Goal: Task Accomplishment & Management: Use online tool/utility

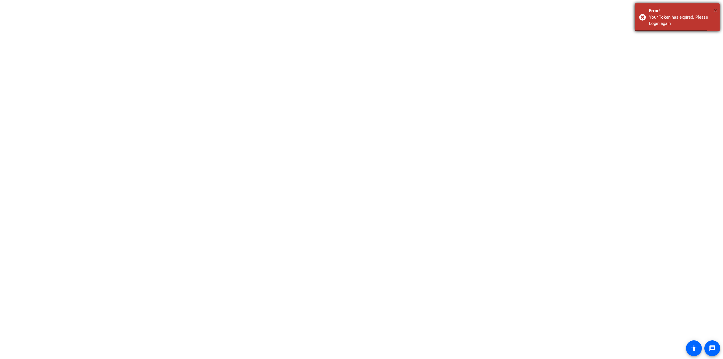
click at [715, 10] on span "×" at bounding box center [715, 10] width 3 height 7
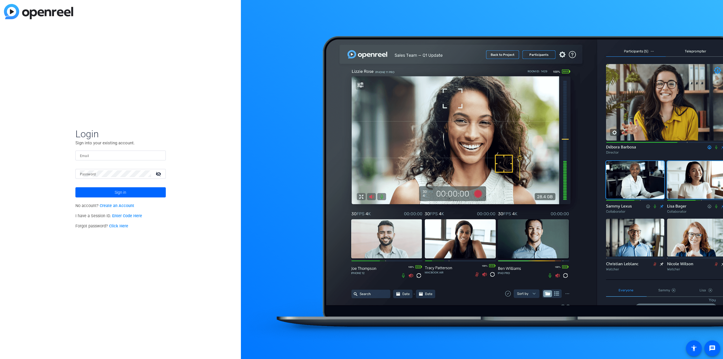
type input "[EMAIL_ADDRESS][DOMAIN_NAME]"
click at [94, 195] on span at bounding box center [120, 193] width 90 height 14
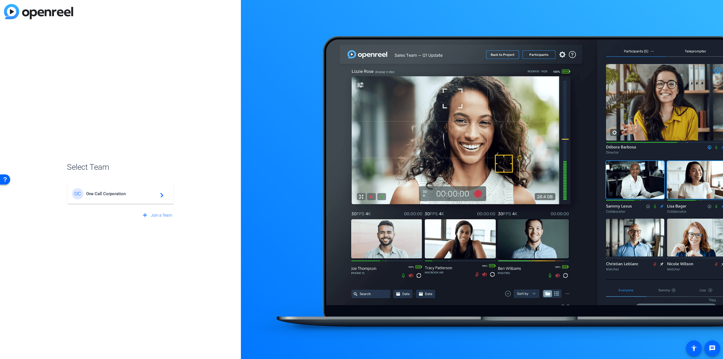
click at [107, 197] on div "OC One Call Corporation navigate_next" at bounding box center [120, 193] width 97 height 11
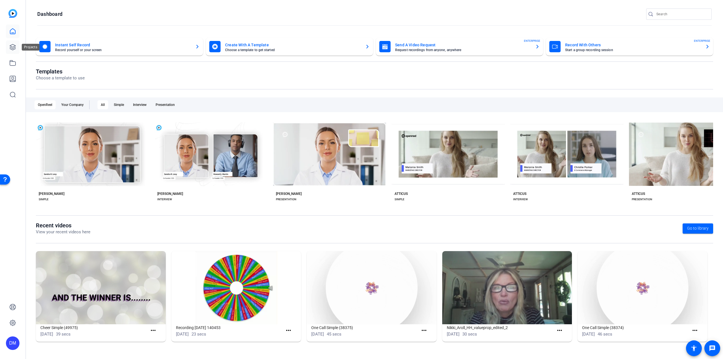
click at [13, 47] on icon at bounding box center [13, 47] width 6 height 6
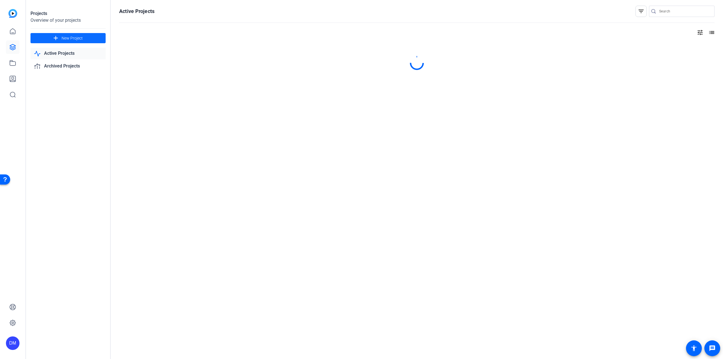
click at [55, 37] on mat-icon "add" at bounding box center [55, 38] width 7 height 7
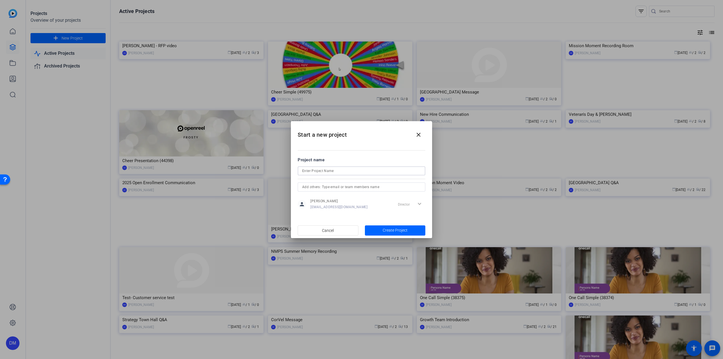
click at [312, 171] on input at bounding box center [361, 171] width 119 height 7
type input "PT Month 2025"
click at [354, 188] on input "text" at bounding box center [361, 187] width 119 height 7
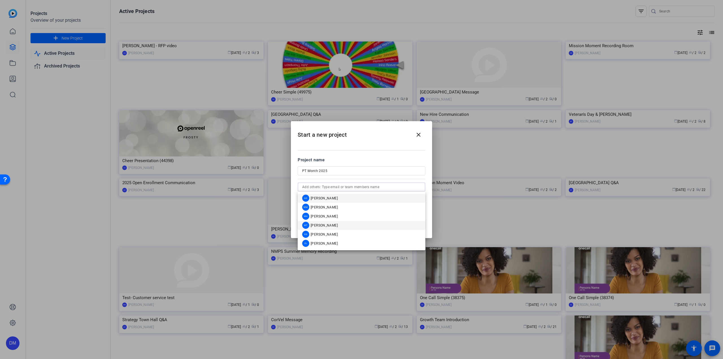
click at [330, 225] on span "Michael Traylor" at bounding box center [324, 225] width 27 height 5
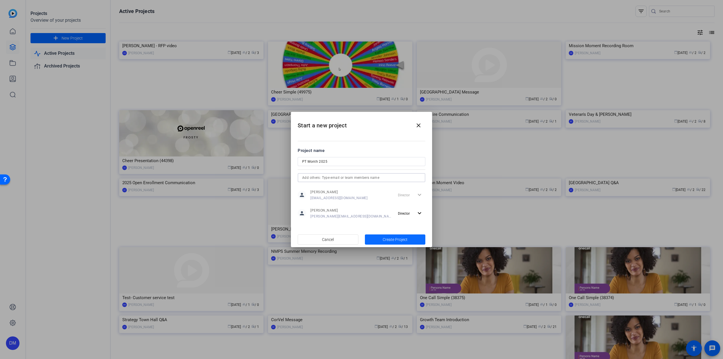
click at [397, 239] on span "Create Project" at bounding box center [395, 240] width 25 height 6
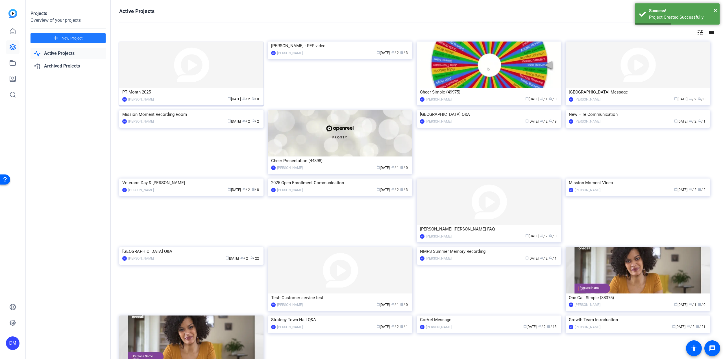
click at [212, 83] on img at bounding box center [191, 65] width 144 height 46
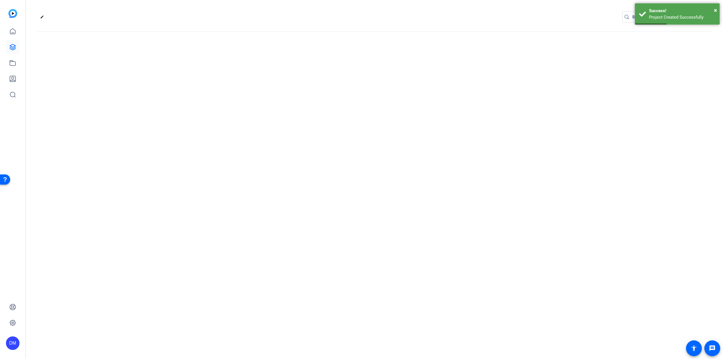
click at [212, 83] on div "edit settings" at bounding box center [374, 179] width 697 height 359
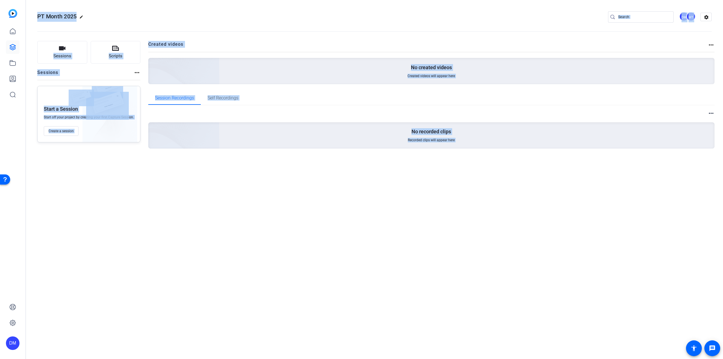
click at [263, 221] on div "PT Month 2025 edit DM MT settings Sessions Scripts Sessions more_horiz Start a …" at bounding box center [374, 179] width 697 height 359
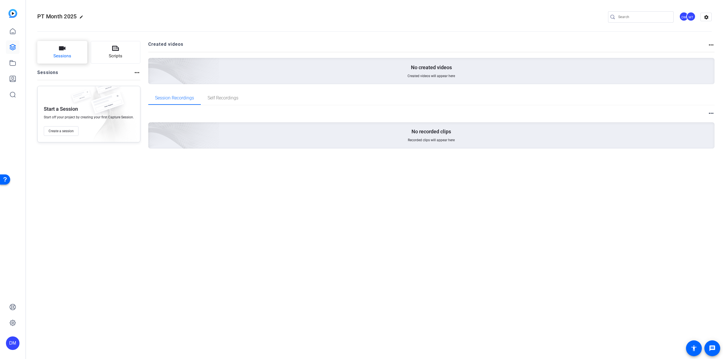
click at [65, 55] on span "Sessions" at bounding box center [62, 56] width 18 height 6
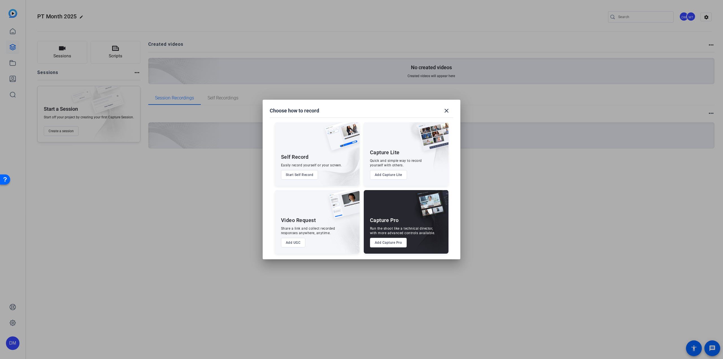
click at [389, 242] on button "Add Capture Pro" at bounding box center [388, 243] width 37 height 10
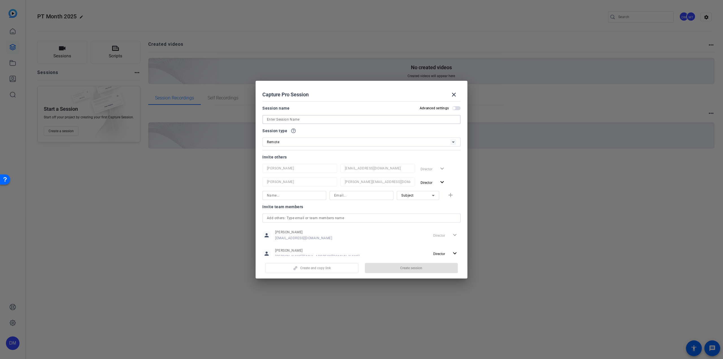
click at [283, 117] on input at bounding box center [361, 119] width 189 height 7
type input "[PERSON_NAME]"
click at [391, 268] on span "button" at bounding box center [411, 268] width 93 height 14
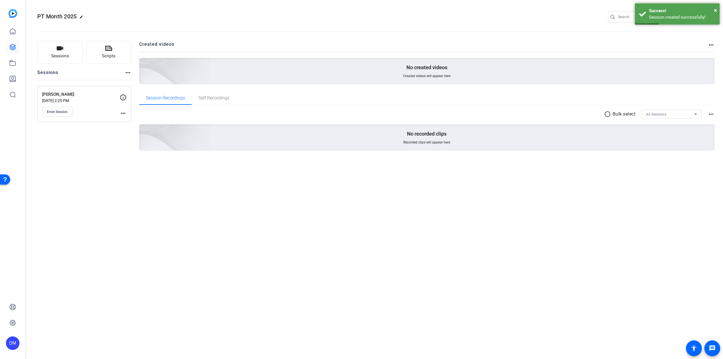
click at [79, 98] on p "Oct 01, 2025 @ 2:25 PM" at bounding box center [81, 100] width 78 height 5
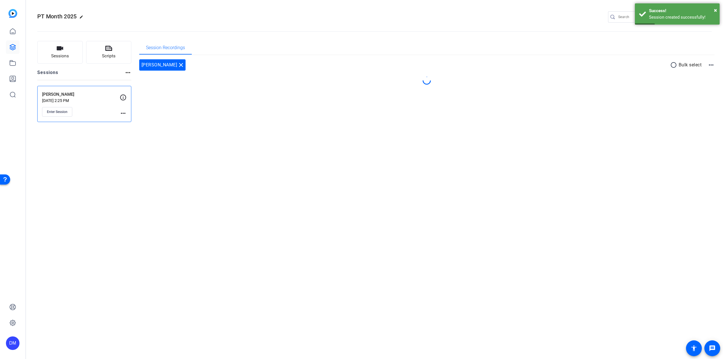
click at [79, 98] on p "Oct 01, 2025 @ 2:25 PM" at bounding box center [81, 100] width 78 height 5
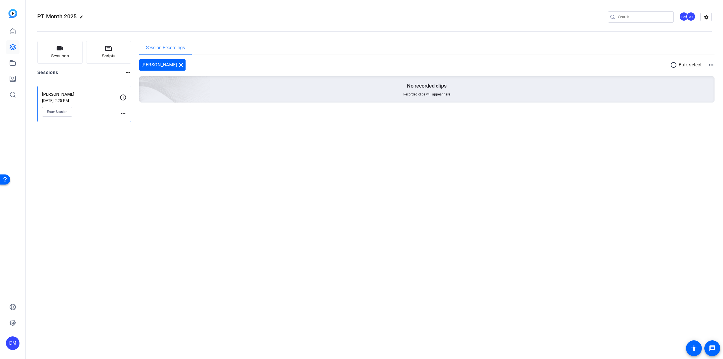
click at [123, 114] on mat-icon "more_horiz" at bounding box center [123, 113] width 7 height 7
click at [80, 106] on div at bounding box center [361, 179] width 723 height 359
click at [132, 171] on div "PT Month 2025 edit DM MT settings Sessions Scripts Sessions more_horiz Chrstine…" at bounding box center [374, 179] width 697 height 359
click at [56, 95] on p "[PERSON_NAME]" at bounding box center [81, 94] width 78 height 6
click at [56, 112] on span "Enter Session" at bounding box center [57, 112] width 21 height 5
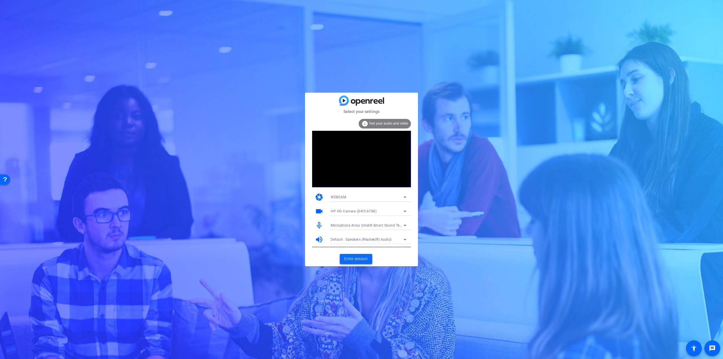
click at [353, 257] on span "Enter session" at bounding box center [355, 259] width 23 height 6
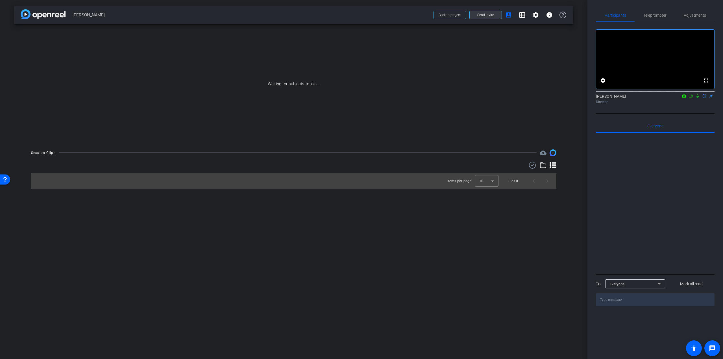
click at [496, 17] on span at bounding box center [486, 15] width 32 height 14
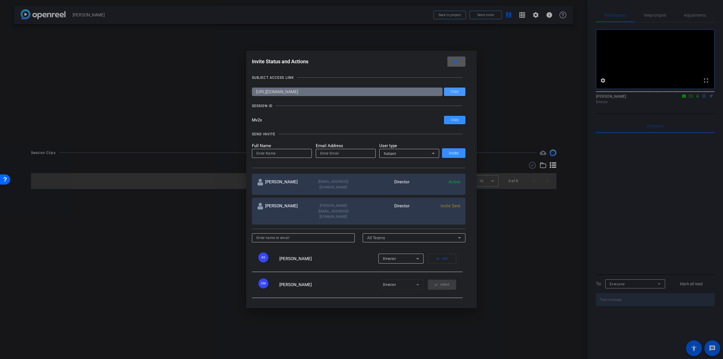
click at [456, 94] on span at bounding box center [454, 92] width 21 height 14
click at [458, 93] on span at bounding box center [454, 92] width 21 height 14
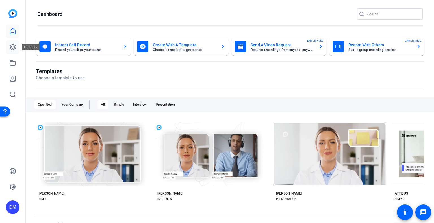
click at [14, 46] on icon at bounding box center [12, 47] width 7 height 7
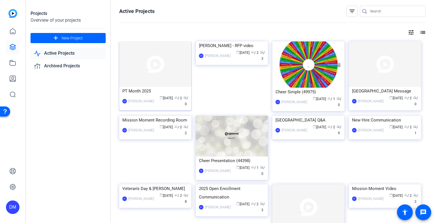
click at [129, 72] on img at bounding box center [155, 64] width 72 height 45
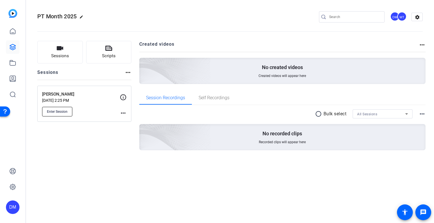
click at [56, 110] on span "Enter Session" at bounding box center [57, 112] width 21 height 5
click at [136, 189] on div "PT Month 2025 edit DM MT settings Sessions Scripts Sessions more_horiz Chrstine…" at bounding box center [230, 111] width 408 height 223
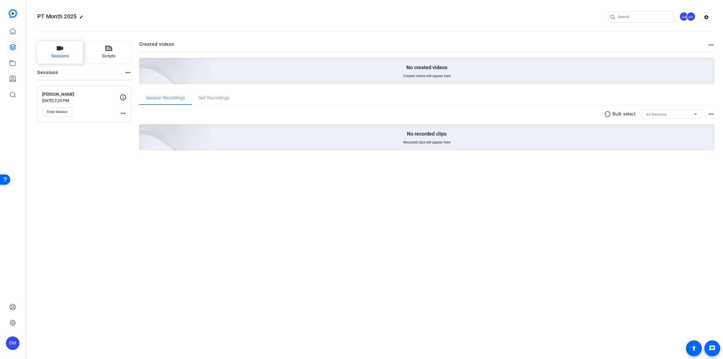
click at [71, 55] on button "Sessions" at bounding box center [59, 52] width 45 height 23
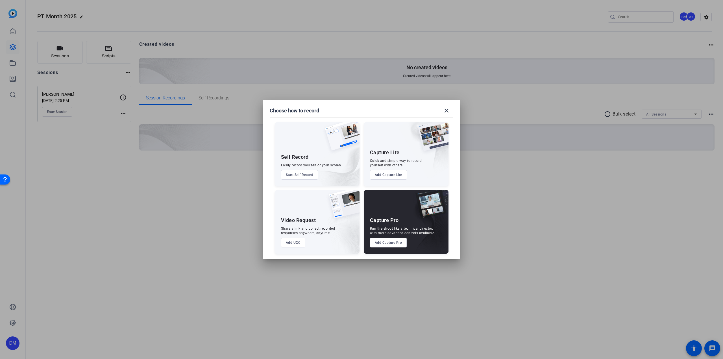
click at [395, 245] on button "Add Capture Pro" at bounding box center [388, 243] width 37 height 10
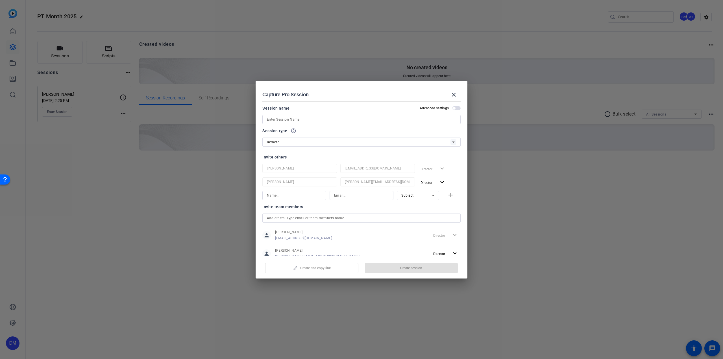
click at [293, 118] on input at bounding box center [361, 119] width 189 height 7
type input "Kelli Shonk"
click at [293, 119] on input "Kelli Shonk" at bounding box center [361, 119] width 189 height 7
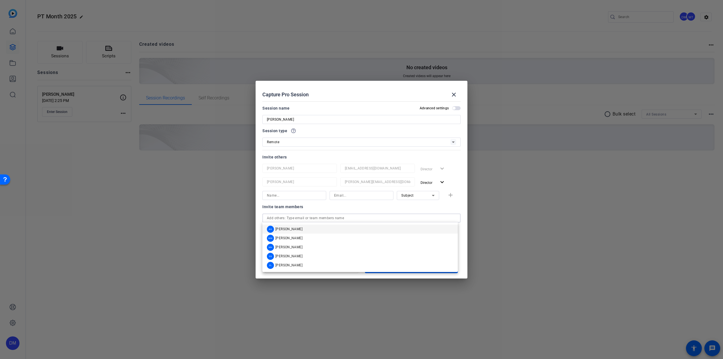
click at [328, 219] on input "text" at bounding box center [361, 218] width 189 height 7
click at [327, 209] on div "Invite team members" at bounding box center [361, 206] width 198 height 7
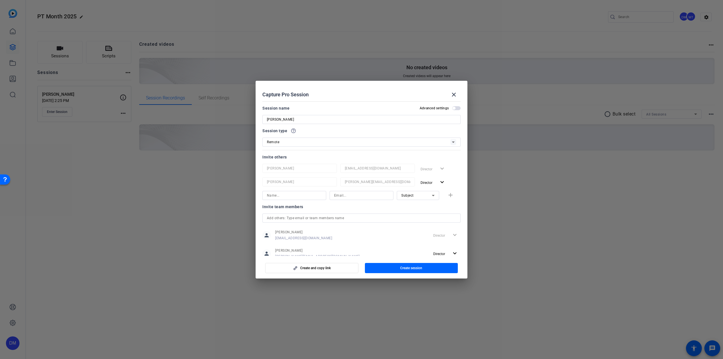
click at [317, 194] on input at bounding box center [294, 195] width 55 height 7
click at [334, 209] on div "Invite team members" at bounding box center [361, 206] width 198 height 7
click at [384, 268] on span "button" at bounding box center [411, 268] width 93 height 14
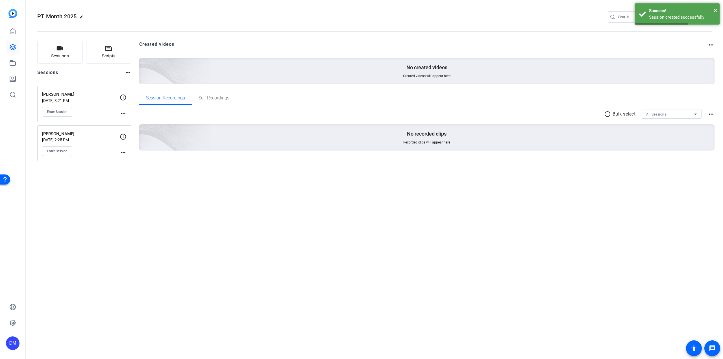
click at [122, 114] on mat-icon "more_horiz" at bounding box center [123, 113] width 7 height 7
click at [123, 122] on button "Edit Session" at bounding box center [137, 121] width 35 height 7
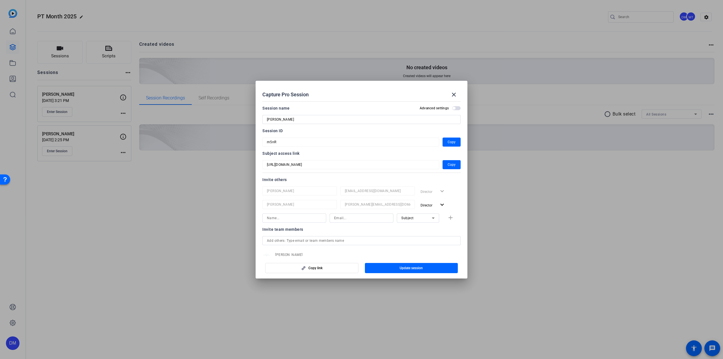
click at [453, 109] on span "button" at bounding box center [454, 108] width 3 height 3
click at [452, 109] on span "button" at bounding box center [456, 108] width 8 height 4
click at [454, 95] on mat-icon "close" at bounding box center [454, 94] width 7 height 7
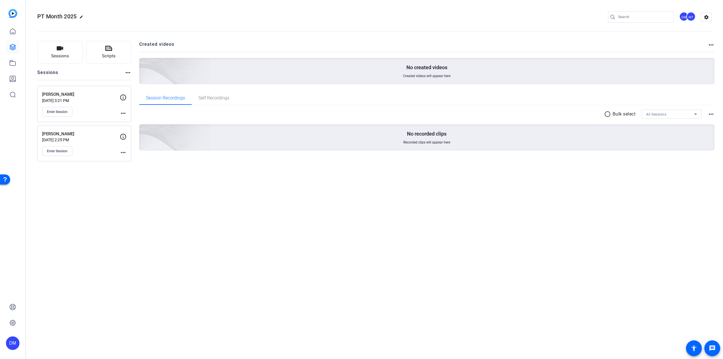
click at [123, 112] on mat-icon "more_horiz" at bounding box center [123, 113] width 7 height 7
click at [126, 119] on span "Edit Session" at bounding box center [137, 121] width 26 height 7
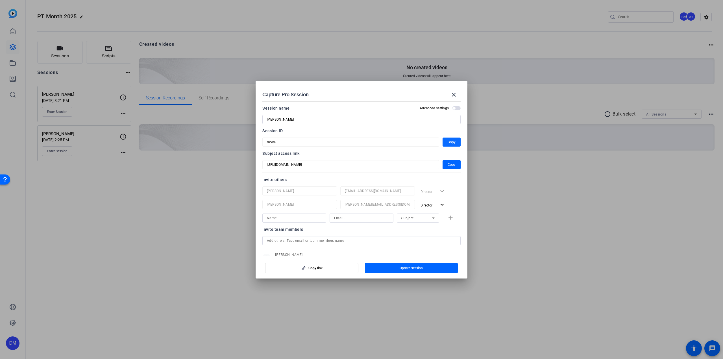
click at [448, 143] on span "Copy" at bounding box center [452, 142] width 8 height 7
click at [448, 166] on span "Copy" at bounding box center [452, 164] width 8 height 7
click at [454, 94] on mat-icon "close" at bounding box center [454, 94] width 7 height 7
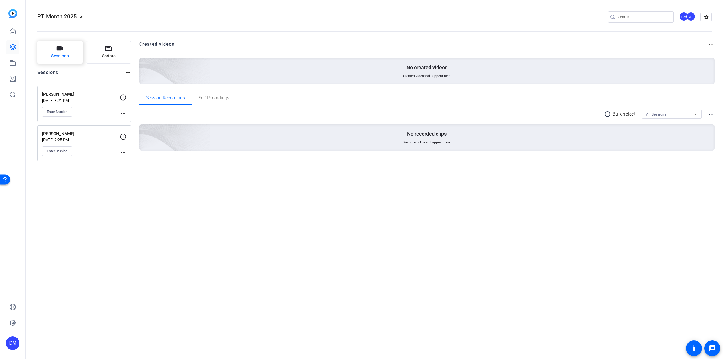
click at [61, 58] on span "Sessions" at bounding box center [60, 56] width 18 height 6
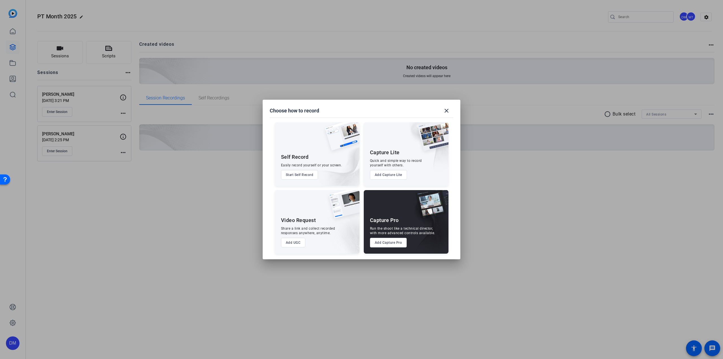
click at [387, 243] on button "Add Capture Pro" at bounding box center [388, 243] width 37 height 10
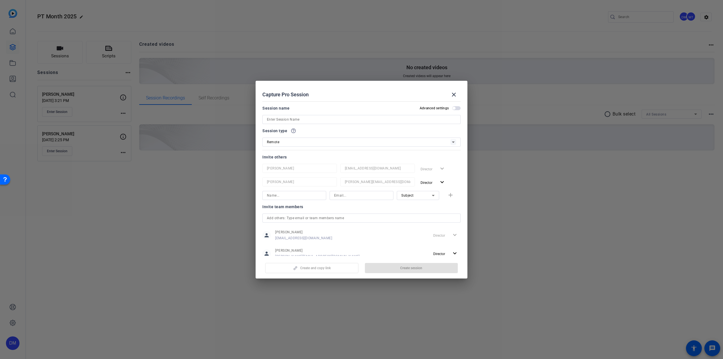
click at [310, 121] on input at bounding box center [361, 119] width 189 height 7
type input "Mary Watkins"
click at [397, 266] on span "button" at bounding box center [411, 268] width 93 height 14
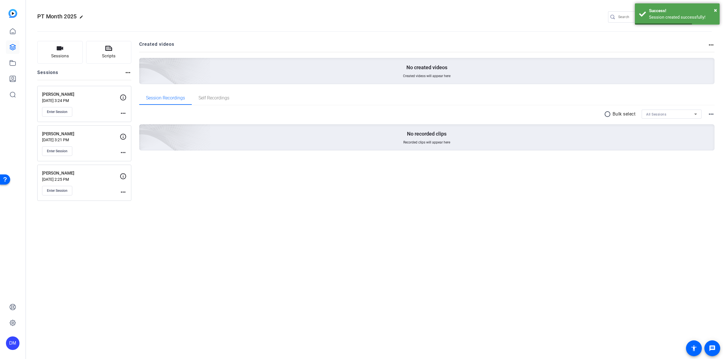
click at [123, 113] on mat-icon "more_horiz" at bounding box center [123, 113] width 7 height 7
click at [136, 121] on span "Edit Session" at bounding box center [137, 121] width 26 height 7
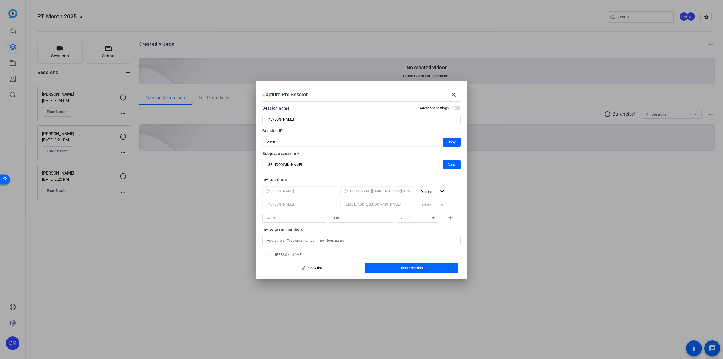
drag, startPoint x: 164, startPoint y: 218, endPoint x: 254, endPoint y: 208, distance: 89.7
click at [164, 218] on div at bounding box center [361, 179] width 723 height 359
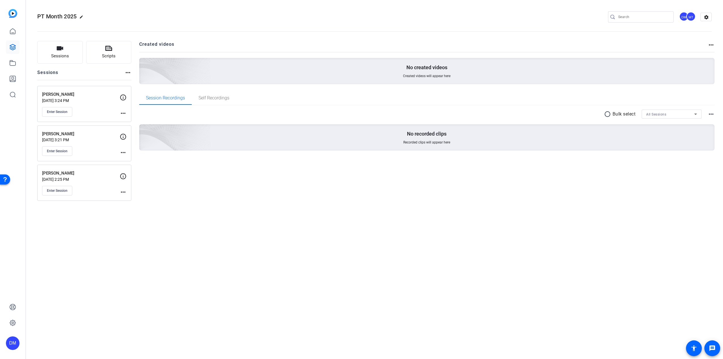
click at [119, 114] on div "Enter Session" at bounding box center [81, 112] width 78 height 10
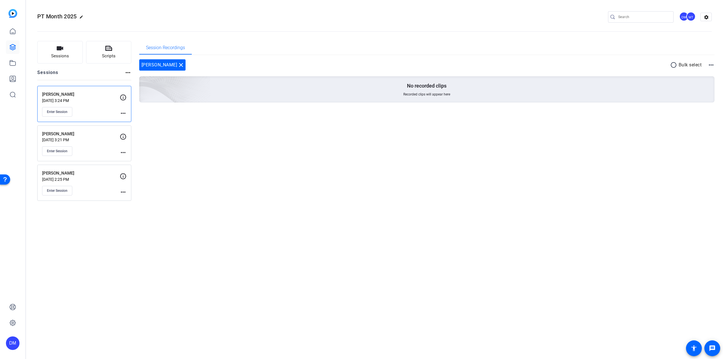
click at [123, 113] on mat-icon "more_horiz" at bounding box center [123, 113] width 7 height 7
click at [136, 119] on span "Edit Session" at bounding box center [137, 121] width 26 height 7
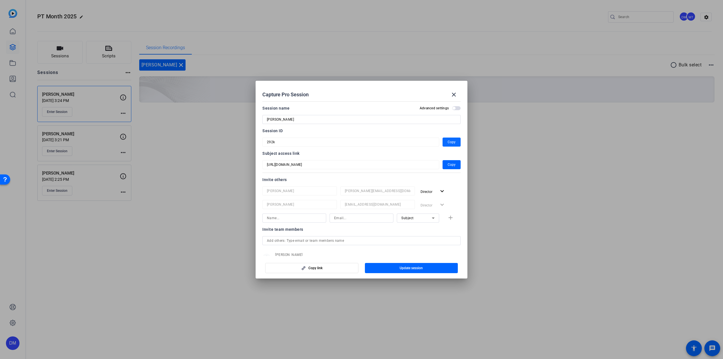
click at [450, 141] on span "Copy" at bounding box center [452, 142] width 8 height 7
click at [450, 163] on span "Copy" at bounding box center [452, 164] width 8 height 7
click at [456, 93] on mat-icon "close" at bounding box center [454, 94] width 7 height 7
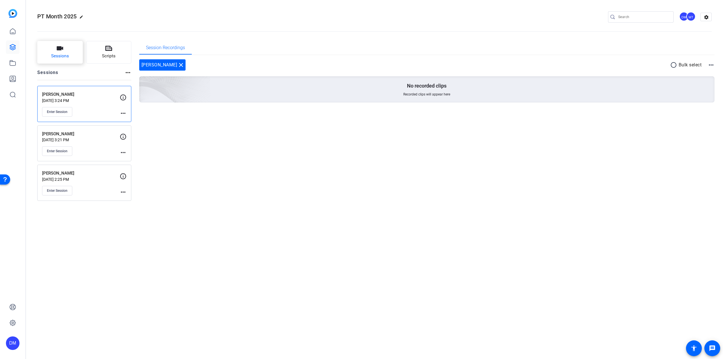
click at [61, 58] on span "Sessions" at bounding box center [60, 56] width 18 height 6
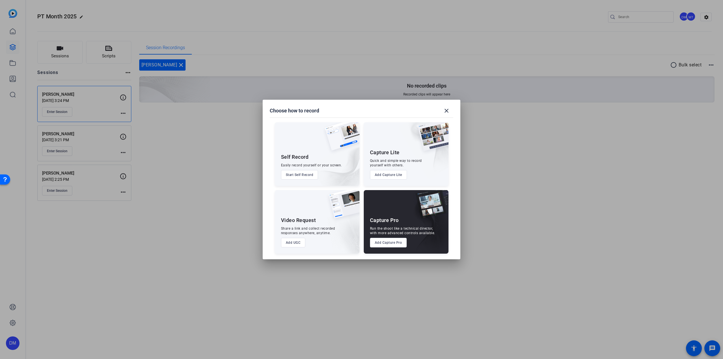
drag, startPoint x: 400, startPoint y: 226, endPoint x: 393, endPoint y: 237, distance: 13.5
click at [400, 226] on div "Capture Pro Run the shoot like a technical director, with more advanced control…" at bounding box center [406, 222] width 85 height 64
click at [391, 245] on button "Add Capture Pro" at bounding box center [388, 243] width 37 height 10
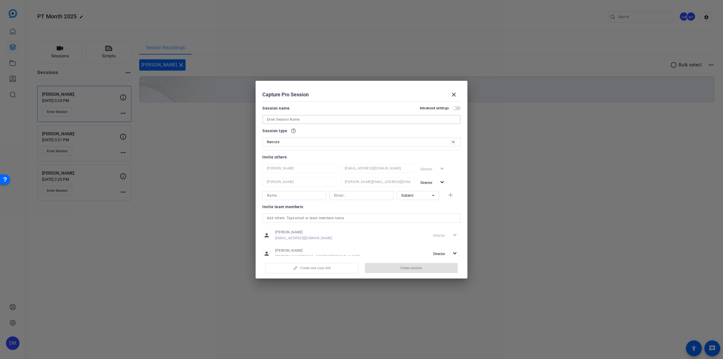
click at [315, 118] on input at bounding box center [361, 119] width 189 height 7
type input "Lisa Kearns"
click at [395, 266] on span "button" at bounding box center [411, 268] width 93 height 14
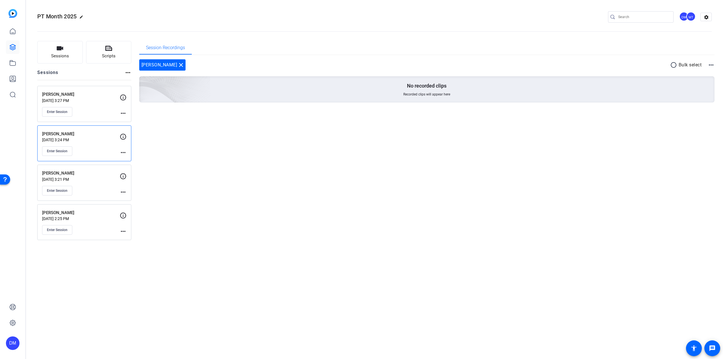
click at [123, 113] on mat-icon "more_horiz" at bounding box center [123, 113] width 7 height 7
click at [130, 120] on span "Edit Session" at bounding box center [137, 121] width 26 height 7
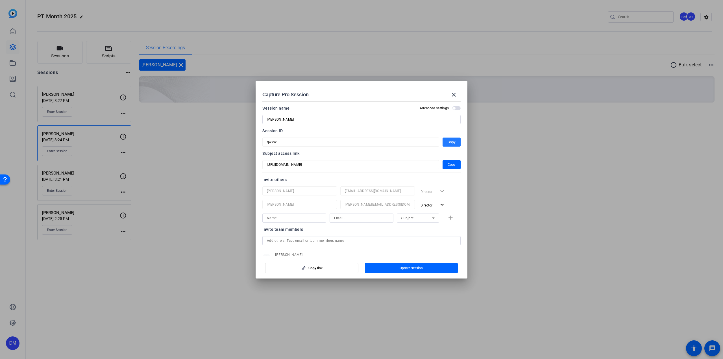
click at [453, 139] on span "Copy" at bounding box center [452, 142] width 8 height 7
click at [450, 166] on span "Copy" at bounding box center [452, 164] width 8 height 7
click at [453, 95] on mat-icon "close" at bounding box center [454, 94] width 7 height 7
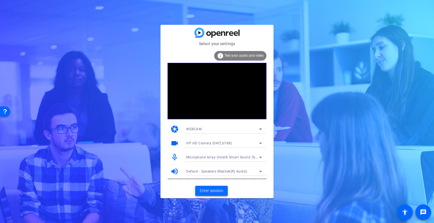
click at [217, 192] on span "Enter session" at bounding box center [211, 191] width 23 height 6
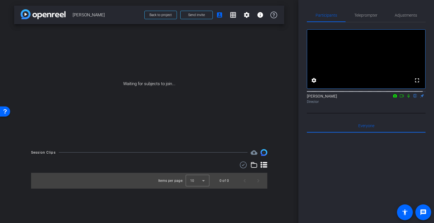
click at [400, 98] on icon at bounding box center [401, 96] width 5 height 4
click at [414, 98] on icon at bounding box center [415, 96] width 2 height 4
click at [355, 16] on span "Teleprompter" at bounding box center [365, 15] width 23 height 4
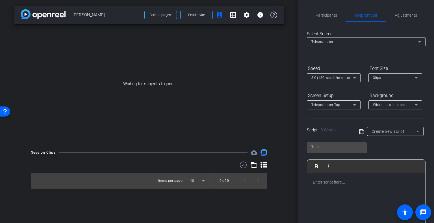
click at [333, 185] on p at bounding box center [366, 182] width 107 height 6
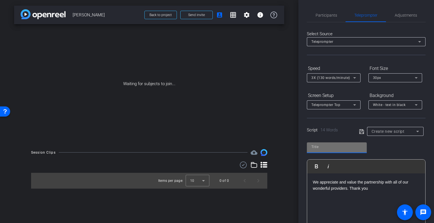
click at [332, 146] on input "text" at bounding box center [336, 147] width 51 height 7
type input "c"
type input "[PERSON_NAME]"
click at [362, 132] on icon at bounding box center [361, 132] width 5 height 7
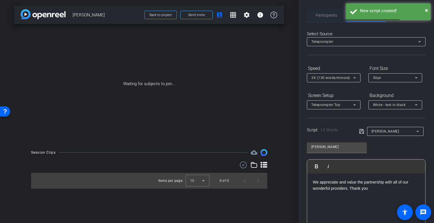
click at [322, 12] on span "Participants" at bounding box center [326, 15] width 21 height 14
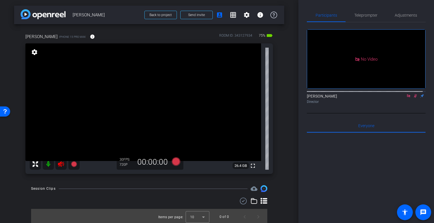
click at [413, 94] on icon at bounding box center [415, 96] width 5 height 4
click at [406, 94] on icon at bounding box center [408, 96] width 5 height 4
click at [60, 166] on icon at bounding box center [61, 165] width 6 height 6
click at [354, 17] on span "Teleprompter" at bounding box center [365, 15] width 23 height 4
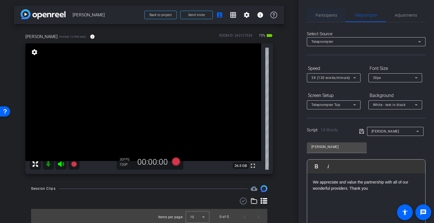
click at [328, 16] on span "Participants" at bounding box center [326, 15] width 21 height 4
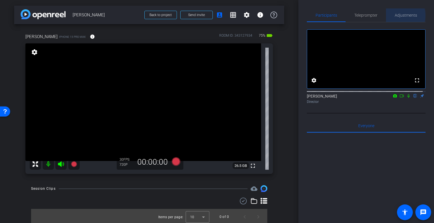
click at [397, 16] on span "Adjustments" at bounding box center [406, 15] width 22 height 4
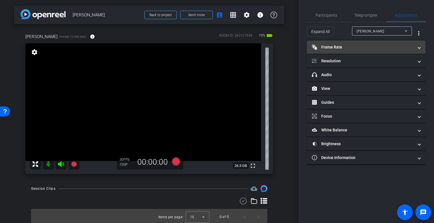
click at [340, 45] on mat-panel-title "Frame Rate Frame Rate" at bounding box center [363, 47] width 102 height 6
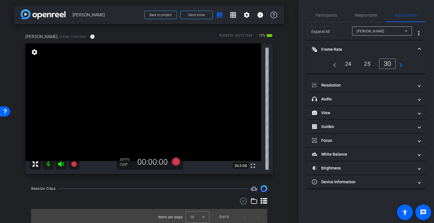
click at [345, 64] on div "24" at bounding box center [348, 64] width 15 height 10
click at [416, 48] on span "Frame Rate Frame Rate" at bounding box center [365, 50] width 106 height 6
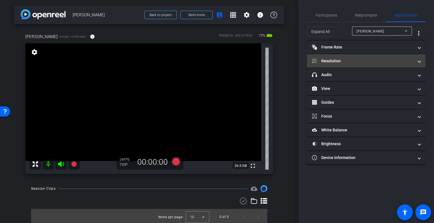
click at [417, 58] on span "Resolution" at bounding box center [365, 61] width 106 height 6
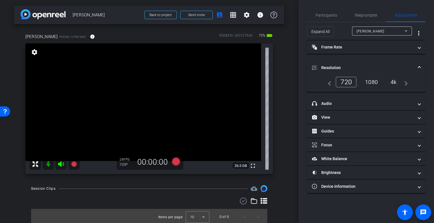
click at [375, 81] on div "1080" at bounding box center [371, 82] width 21 height 10
click at [395, 82] on div "4k" at bounding box center [393, 82] width 15 height 10
click at [417, 66] on span "Resolution" at bounding box center [365, 68] width 106 height 6
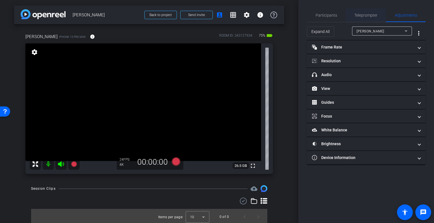
click at [371, 14] on span "Teleprompter" at bounding box center [365, 15] width 23 height 4
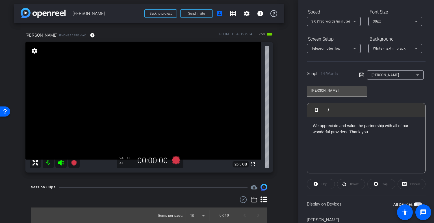
scroll to position [2, 0]
click at [176, 160] on icon at bounding box center [176, 160] width 8 height 8
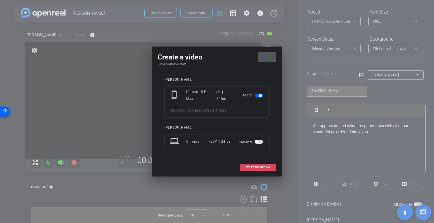
click at [251, 168] on span "START RECORDING" at bounding box center [257, 167] width 25 height 3
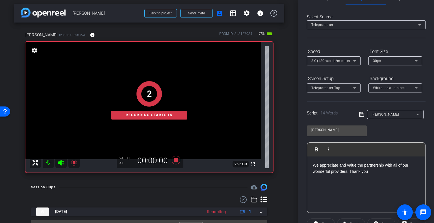
scroll to position [0, 0]
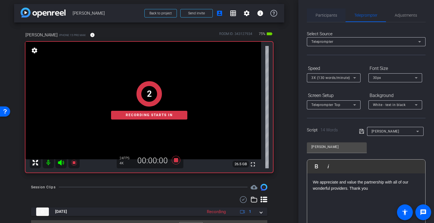
click at [330, 10] on span "Participants" at bounding box center [326, 15] width 21 height 14
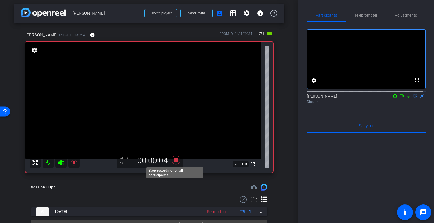
click at [174, 160] on icon at bounding box center [176, 160] width 8 height 8
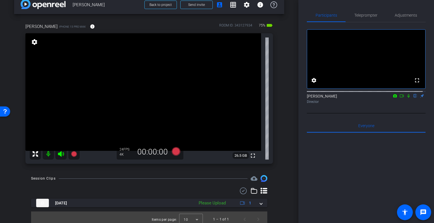
scroll to position [14, 0]
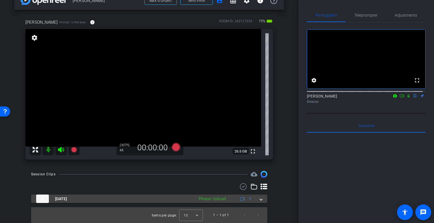
click at [201, 200] on div "Please Upload" at bounding box center [212, 199] width 33 height 6
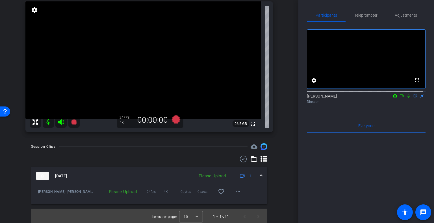
scroll to position [44, 0]
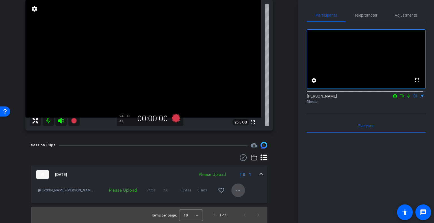
click at [236, 191] on mat-icon "more_horiz" at bounding box center [238, 190] width 7 height 7
click at [236, 202] on span "Upload" at bounding box center [244, 202] width 23 height 7
click at [235, 190] on mat-icon "more_horiz" at bounding box center [238, 190] width 7 height 7
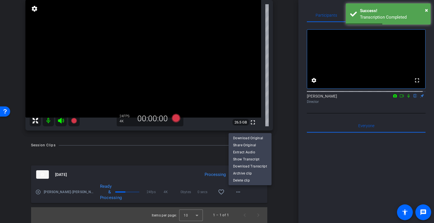
click at [269, 188] on div at bounding box center [217, 111] width 434 height 223
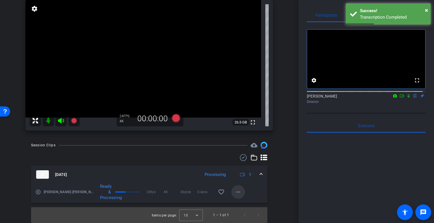
click at [235, 191] on mat-icon "more_horiz" at bounding box center [238, 192] width 7 height 7
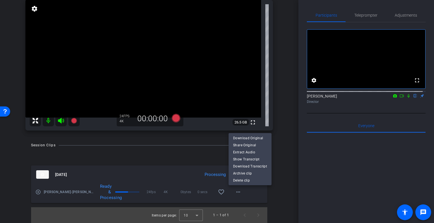
click at [273, 169] on div at bounding box center [217, 111] width 434 height 223
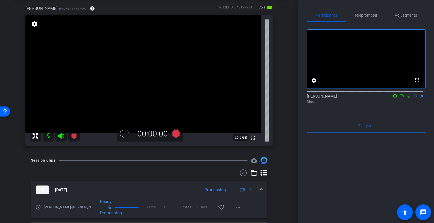
scroll to position [15, 0]
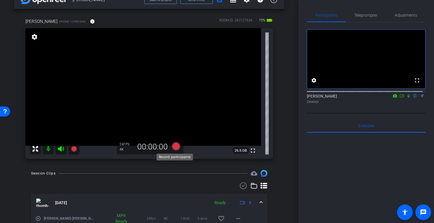
click at [174, 145] on icon at bounding box center [176, 146] width 8 height 8
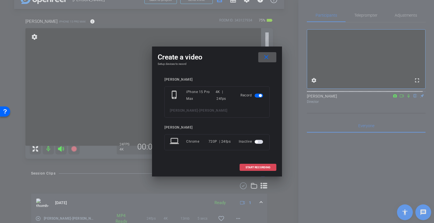
click at [260, 169] on span at bounding box center [258, 168] width 36 height 14
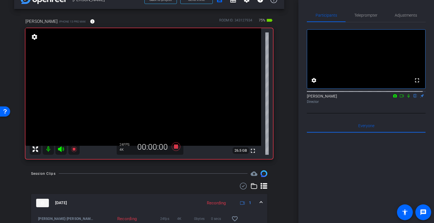
click at [406, 98] on icon at bounding box center [408, 96] width 5 height 4
click at [173, 148] on icon at bounding box center [176, 147] width 8 height 8
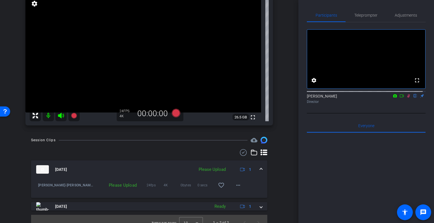
scroll to position [56, 0]
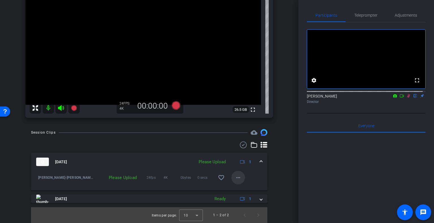
click at [238, 182] on span at bounding box center [238, 178] width 14 height 14
click at [235, 191] on span "Upload" at bounding box center [244, 189] width 23 height 7
click at [406, 98] on icon at bounding box center [408, 96] width 5 height 4
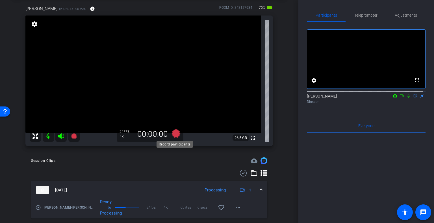
click at [175, 134] on icon at bounding box center [176, 134] width 8 height 8
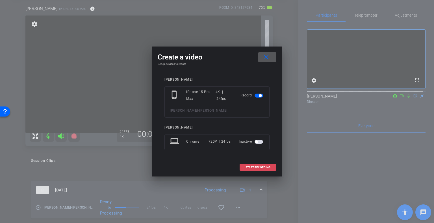
click at [248, 168] on span "START RECORDING" at bounding box center [257, 167] width 25 height 3
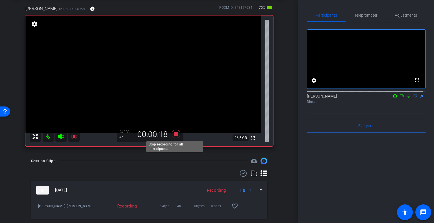
click at [175, 134] on icon at bounding box center [176, 134] width 8 height 8
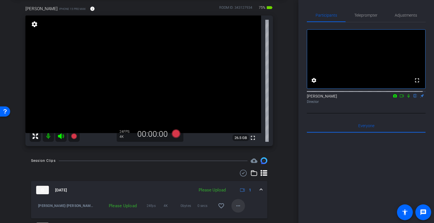
click at [236, 205] on mat-icon "more_horiz" at bounding box center [238, 206] width 7 height 7
click at [238, 180] on span "Upload" at bounding box center [244, 180] width 23 height 7
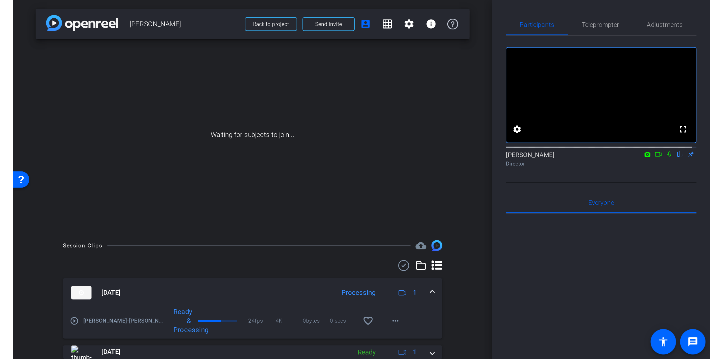
scroll to position [0, 0]
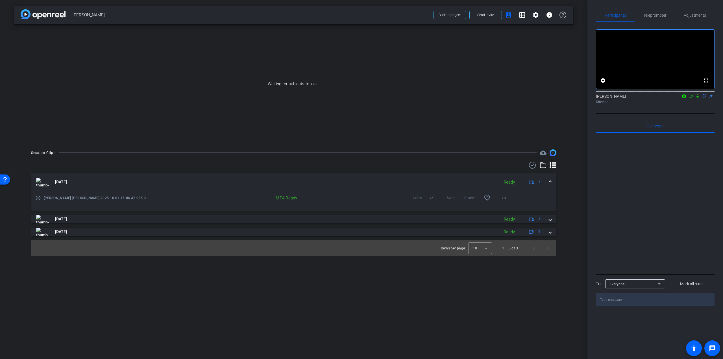
click at [434, 98] on icon at bounding box center [691, 96] width 5 height 4
click at [434, 98] on icon at bounding box center [704, 96] width 5 height 4
click at [434, 199] on mat-icon "more_horiz" at bounding box center [504, 198] width 7 height 7
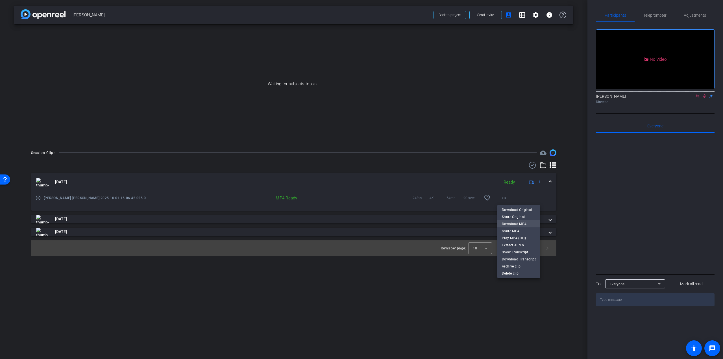
click at [434, 223] on span "Download MP4" at bounding box center [519, 223] width 34 height 7
